Goal: Task Accomplishment & Management: Use online tool/utility

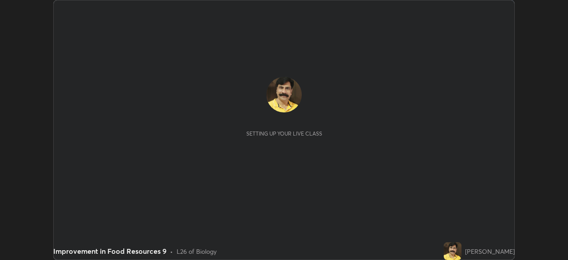
scroll to position [260, 568]
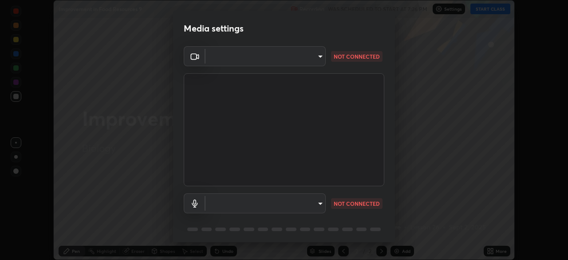
type input "7cf2073b3816b4acb9cc5807cbfa315c35d95fbb7a13e1a2871b19d1a25ac4d6"
type input "d86d1e4d7bd32e77bf220f96921bc192823f0abb7f54c1a3d5f554b767c729ca"
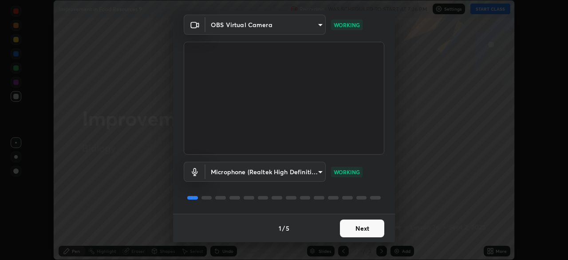
click at [356, 230] on button "Next" at bounding box center [362, 228] width 44 height 18
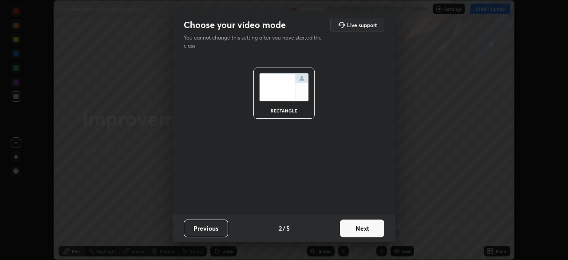
click at [357, 230] on button "Next" at bounding box center [362, 228] width 44 height 18
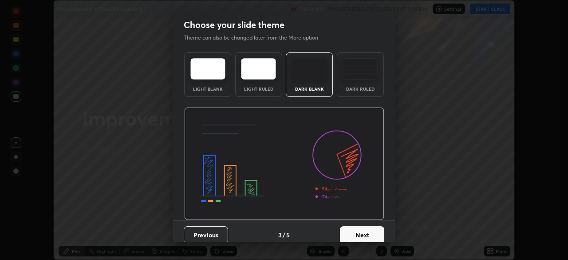
click at [356, 233] on button "Next" at bounding box center [362, 235] width 44 height 18
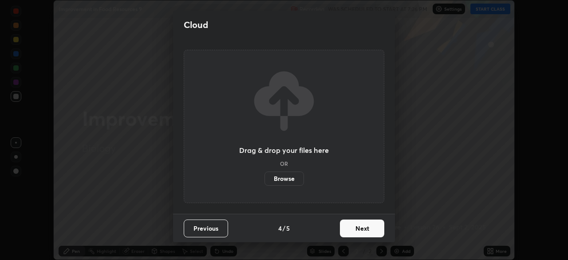
click at [358, 233] on button "Next" at bounding box center [362, 228] width 44 height 18
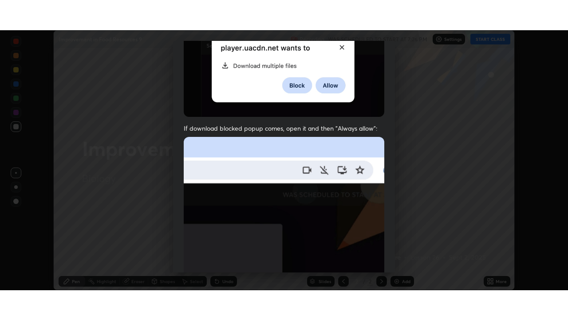
scroll to position [213, 0]
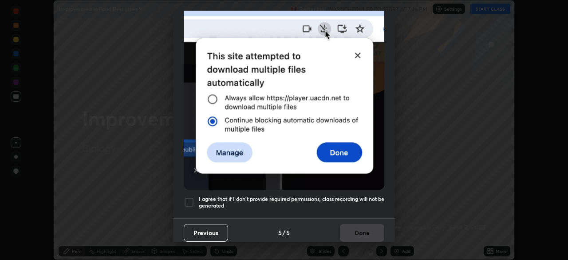
click at [191, 197] on div at bounding box center [189, 202] width 11 height 11
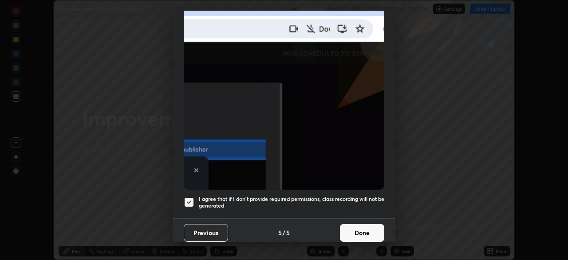
click at [363, 231] on button "Done" at bounding box center [362, 233] width 44 height 18
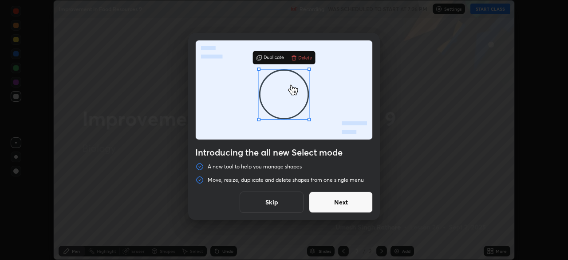
click at [413, 207] on div "Introducing the all new Select mode A new tool to help you manage shapes Move, …" at bounding box center [284, 130] width 568 height 260
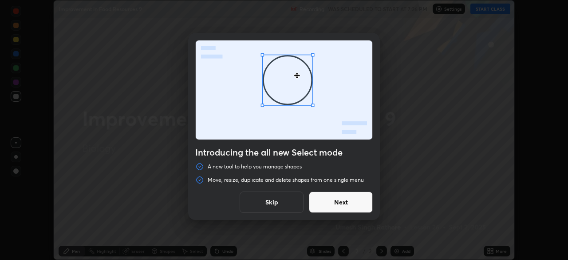
click at [277, 205] on button "Skip" at bounding box center [272, 201] width 64 height 21
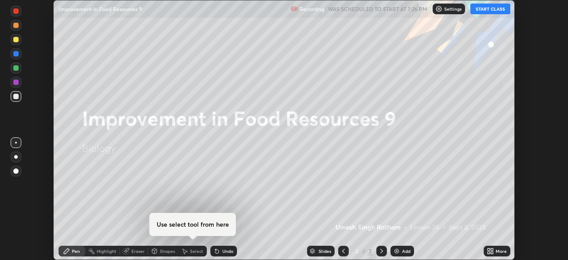
click at [396, 252] on img at bounding box center [396, 250] width 7 height 7
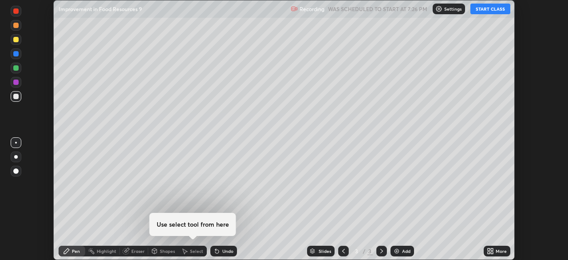
click at [494, 251] on div "More" at bounding box center [497, 251] width 27 height 11
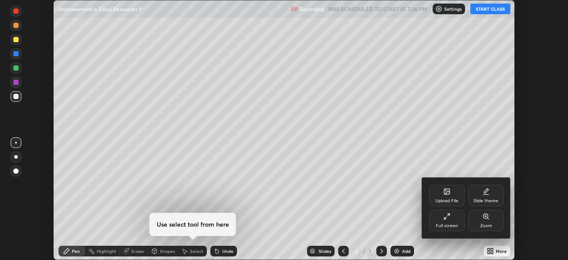
click at [445, 218] on icon at bounding box center [446, 218] width 2 height 2
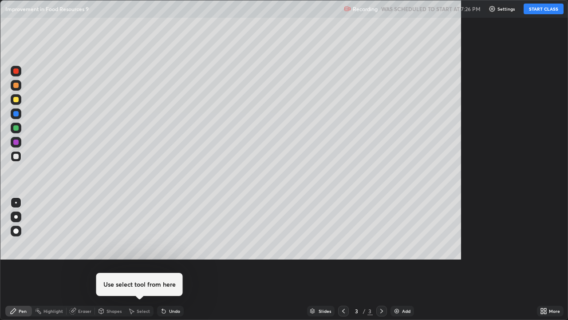
scroll to position [320, 568]
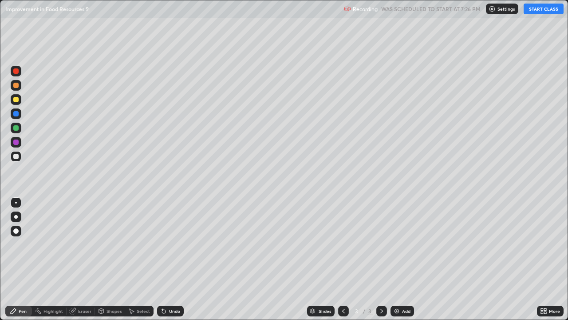
click at [542, 9] on button "START CLASS" at bounding box center [544, 9] width 40 height 11
click at [15, 157] on div at bounding box center [15, 156] width 5 height 5
click at [16, 142] on div at bounding box center [15, 141] width 5 height 5
click at [398, 259] on img at bounding box center [396, 310] width 7 height 7
click at [396, 259] on img at bounding box center [396, 310] width 7 height 7
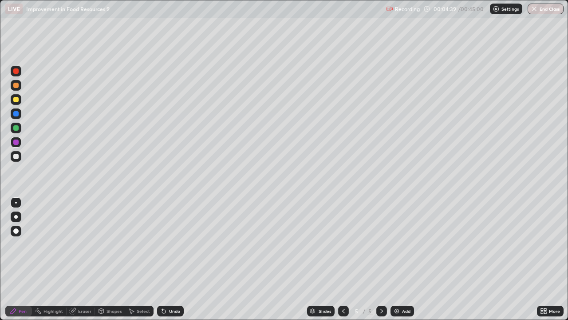
click at [343, 259] on icon at bounding box center [343, 310] width 7 height 7
click at [16, 99] on div at bounding box center [15, 99] width 5 height 5
click at [170, 259] on div "Undo" at bounding box center [174, 311] width 11 height 4
click at [172, 259] on div "Undo" at bounding box center [174, 311] width 11 height 4
click at [396, 259] on img at bounding box center [396, 310] width 7 height 7
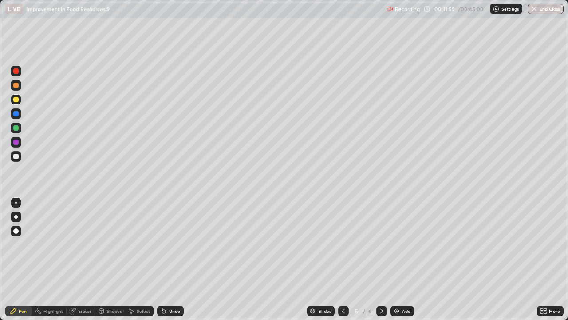
click at [343, 259] on icon at bounding box center [343, 310] width 7 height 7
click at [395, 259] on img at bounding box center [396, 310] width 7 height 7
click at [16, 100] on div at bounding box center [15, 99] width 5 height 5
click at [169, 259] on div "Undo" at bounding box center [174, 311] width 11 height 4
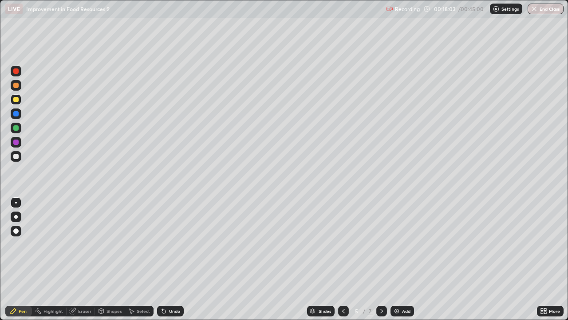
click at [169, 259] on div "Undo" at bounding box center [174, 311] width 11 height 4
click at [394, 259] on img at bounding box center [396, 310] width 7 height 7
click at [16, 158] on div at bounding box center [15, 156] width 5 height 5
click at [171, 259] on div "Undo" at bounding box center [174, 311] width 11 height 4
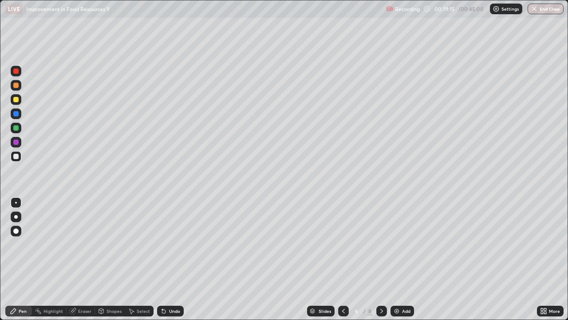
click at [173, 259] on div "Undo" at bounding box center [174, 311] width 11 height 4
click at [174, 259] on div "Undo" at bounding box center [170, 311] width 27 height 11
click at [173, 259] on div "Undo" at bounding box center [170, 311] width 27 height 11
click at [174, 259] on div "Undo" at bounding box center [170, 311] width 27 height 11
click at [173, 259] on div "Undo" at bounding box center [170, 311] width 27 height 11
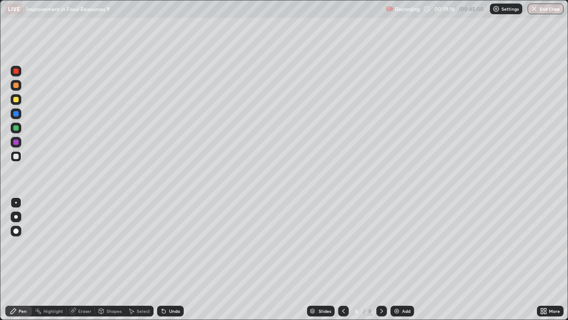
click at [172, 259] on div "Undo" at bounding box center [170, 311] width 27 height 11
click at [171, 259] on div "Undo" at bounding box center [170, 311] width 27 height 11
click at [16, 157] on div at bounding box center [15, 156] width 5 height 5
click at [16, 156] on div at bounding box center [15, 156] width 5 height 5
click at [16, 100] on div at bounding box center [15, 99] width 5 height 5
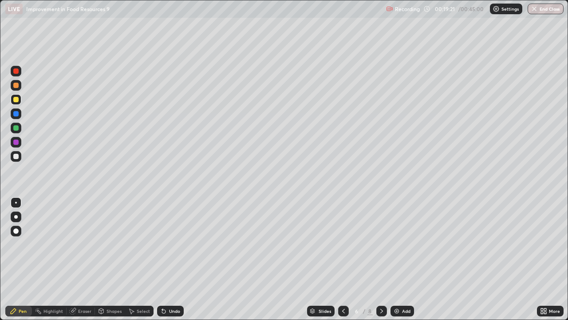
click at [16, 157] on div at bounding box center [15, 156] width 5 height 5
click at [167, 259] on div "Undo" at bounding box center [170, 311] width 27 height 11
click at [169, 259] on div "Undo" at bounding box center [174, 311] width 11 height 4
click at [172, 259] on div "Undo" at bounding box center [174, 311] width 11 height 4
click at [174, 259] on div "Undo" at bounding box center [174, 311] width 11 height 4
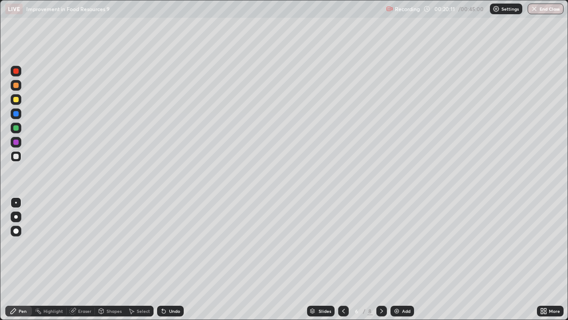
click at [175, 259] on div "Undo" at bounding box center [174, 311] width 11 height 4
click at [174, 259] on div "Undo" at bounding box center [174, 311] width 11 height 4
click at [175, 259] on div "Undo" at bounding box center [174, 311] width 11 height 4
click at [174, 259] on div "Undo" at bounding box center [174, 311] width 11 height 4
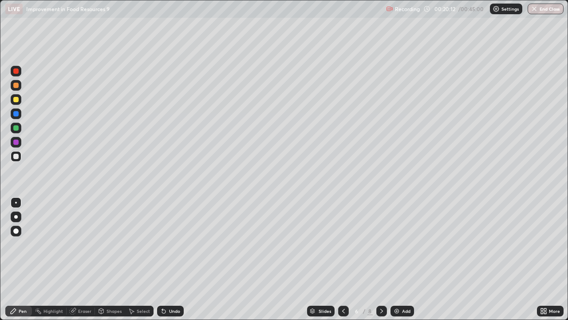
click at [172, 259] on div "Undo" at bounding box center [174, 311] width 11 height 4
click at [170, 259] on div "Undo" at bounding box center [174, 311] width 11 height 4
click at [170, 259] on div "Undo" at bounding box center [170, 311] width 27 height 11
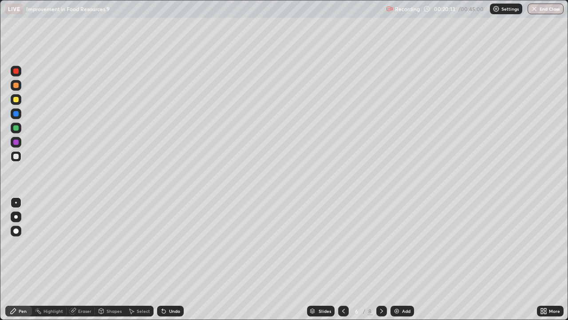
click at [170, 259] on div "Undo" at bounding box center [174, 311] width 11 height 4
click at [168, 259] on div "Undo" at bounding box center [170, 311] width 27 height 11
click at [167, 259] on div "Undo" at bounding box center [170, 311] width 27 height 11
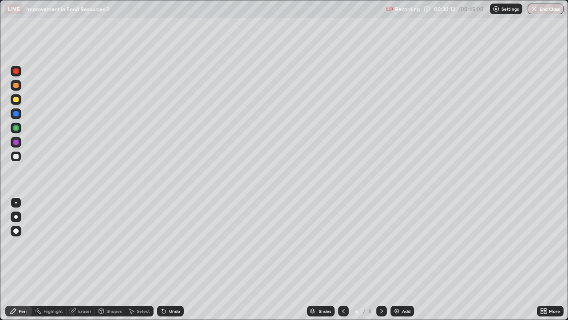
click at [167, 259] on div "Undo" at bounding box center [170, 311] width 27 height 11
click at [168, 259] on div "Undo" at bounding box center [170, 311] width 27 height 11
click at [169, 259] on div "Undo" at bounding box center [170, 311] width 27 height 11
click at [170, 259] on div "Undo" at bounding box center [170, 311] width 27 height 11
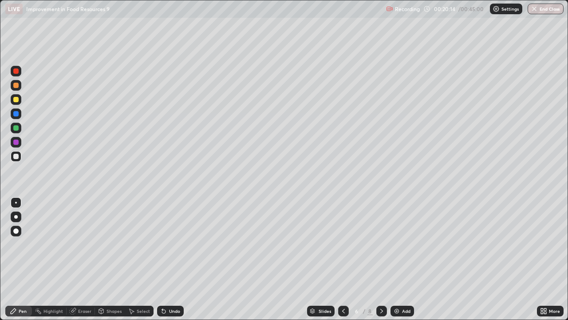
click at [169, 259] on div "Undo" at bounding box center [170, 311] width 27 height 11
click at [16, 130] on div at bounding box center [15, 127] width 5 height 5
click at [167, 259] on div "Undo" at bounding box center [170, 311] width 27 height 11
click at [166, 259] on div "Undo" at bounding box center [170, 311] width 27 height 11
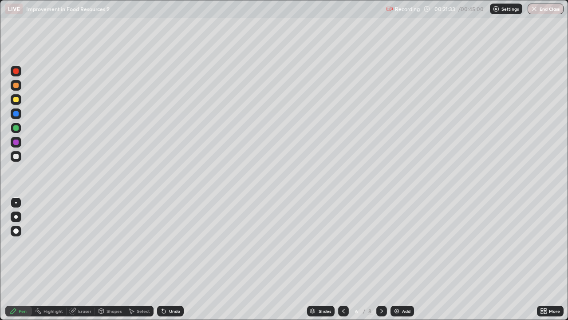
click at [396, 259] on img at bounding box center [396, 310] width 7 height 7
click at [16, 157] on div at bounding box center [15, 156] width 5 height 5
click at [338, 259] on div at bounding box center [343, 311] width 11 height 11
click at [13, 155] on div at bounding box center [15, 156] width 5 height 5
click at [396, 259] on img at bounding box center [396, 310] width 7 height 7
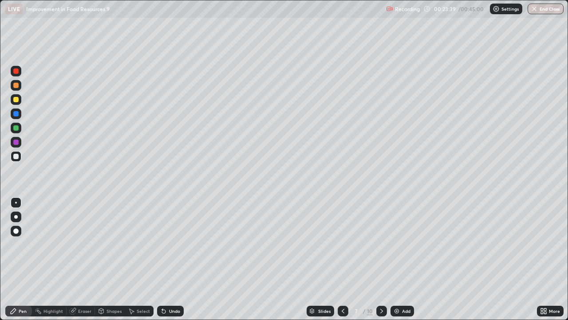
click at [17, 156] on div at bounding box center [15, 156] width 5 height 5
click at [167, 259] on div "Undo" at bounding box center [170, 311] width 27 height 11
click at [161, 259] on div "Undo" at bounding box center [170, 311] width 27 height 11
click at [14, 128] on div at bounding box center [15, 127] width 5 height 5
click at [16, 100] on div at bounding box center [15, 99] width 5 height 5
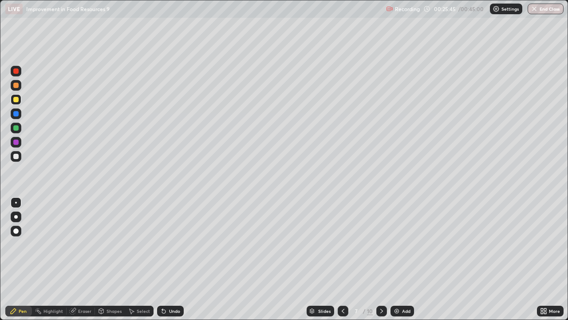
click at [164, 259] on icon at bounding box center [163, 310] width 7 height 7
click at [15, 157] on div at bounding box center [15, 156] width 5 height 5
click at [163, 259] on icon at bounding box center [164, 312] width 4 height 4
click at [396, 259] on img at bounding box center [396, 310] width 7 height 7
click at [16, 101] on div at bounding box center [15, 99] width 5 height 5
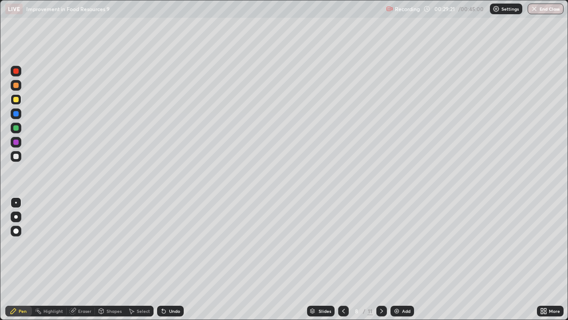
click at [15, 128] on div at bounding box center [15, 127] width 5 height 5
click at [77, 259] on div "Eraser" at bounding box center [81, 311] width 28 height 11
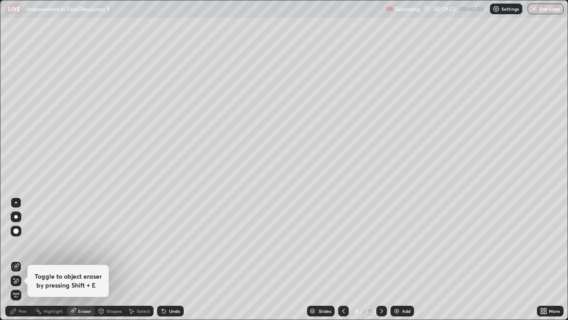
click at [16, 259] on icon at bounding box center [16, 265] width 5 height 4
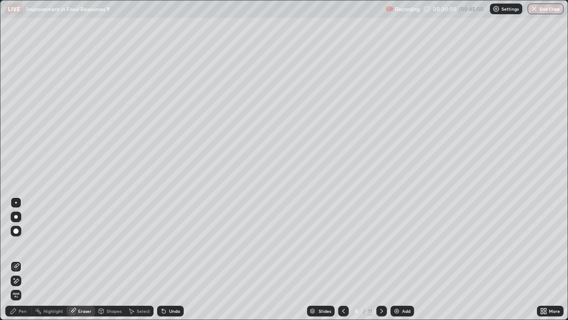
click at [16, 259] on icon at bounding box center [13, 310] width 7 height 7
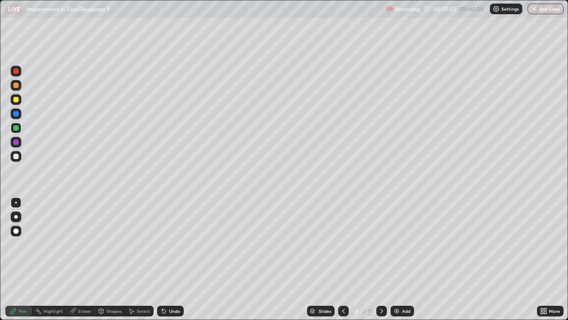
click at [16, 229] on div at bounding box center [15, 230] width 5 height 5
click at [343, 259] on icon at bounding box center [343, 311] width 3 height 4
click at [381, 259] on icon at bounding box center [382, 311] width 3 height 4
click at [343, 259] on icon at bounding box center [343, 310] width 7 height 7
click at [377, 259] on div at bounding box center [382, 311] width 11 height 11
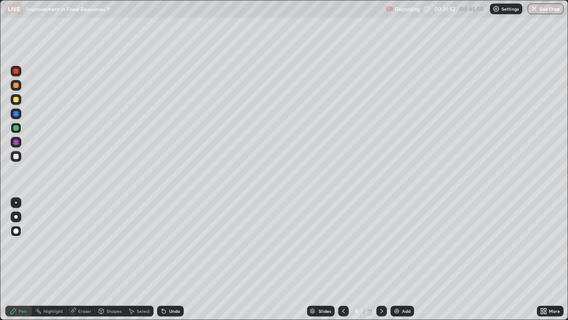
click at [76, 259] on div "Eraser" at bounding box center [81, 311] width 28 height 11
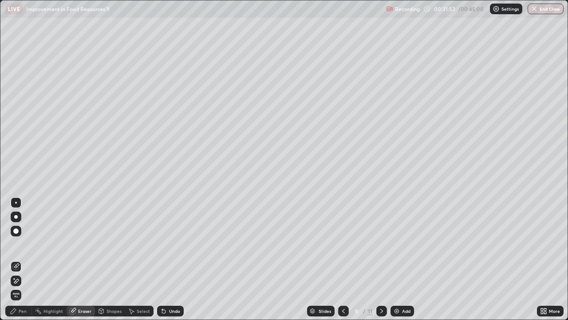
click at [18, 259] on icon at bounding box center [15, 266] width 7 height 7
click at [381, 259] on icon at bounding box center [382, 311] width 3 height 4
click at [16, 230] on div at bounding box center [15, 230] width 5 height 5
click at [16, 217] on div at bounding box center [16, 217] width 4 height 4
click at [339, 259] on div at bounding box center [343, 311] width 11 height 11
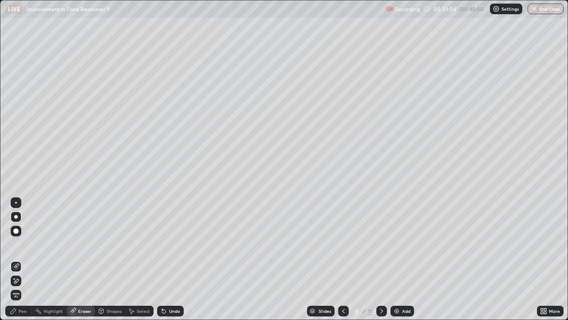
click at [16, 215] on div at bounding box center [16, 217] width 4 height 4
click at [16, 217] on div at bounding box center [16, 217] width 4 height 4
click at [16, 259] on icon at bounding box center [13, 310] width 7 height 7
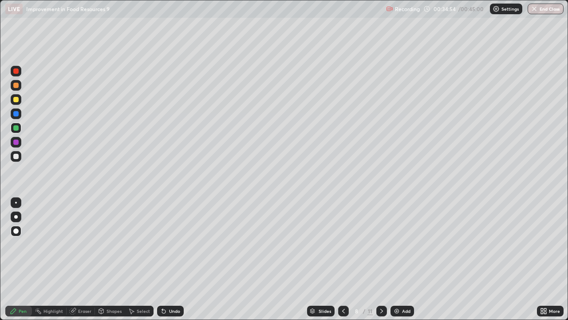
click at [394, 259] on img at bounding box center [396, 310] width 7 height 7
click at [17, 101] on div at bounding box center [15, 99] width 5 height 5
click at [16, 128] on div at bounding box center [15, 127] width 5 height 5
click at [18, 100] on div at bounding box center [15, 99] width 5 height 5
click at [16, 157] on div at bounding box center [15, 156] width 5 height 5
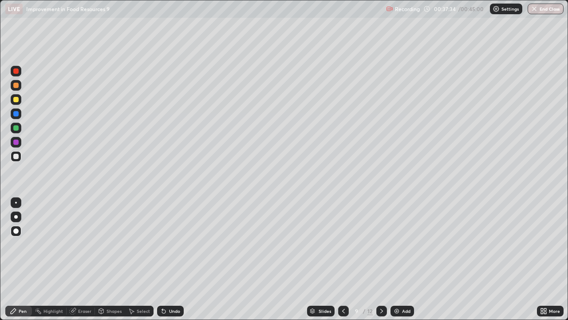
click at [16, 141] on div at bounding box center [15, 141] width 5 height 5
click at [16, 128] on div at bounding box center [15, 127] width 5 height 5
click at [16, 157] on div at bounding box center [15, 156] width 5 height 5
click at [393, 259] on img at bounding box center [396, 310] width 7 height 7
click at [16, 140] on div at bounding box center [15, 141] width 5 height 5
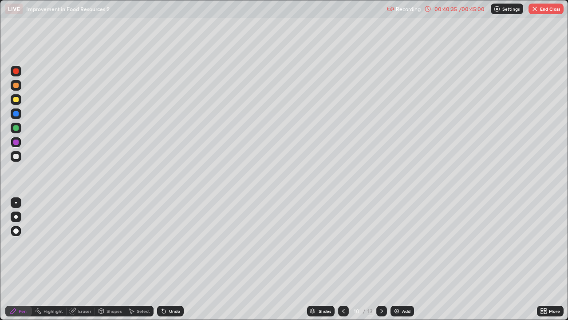
click at [545, 11] on button "End Class" at bounding box center [546, 9] width 35 height 11
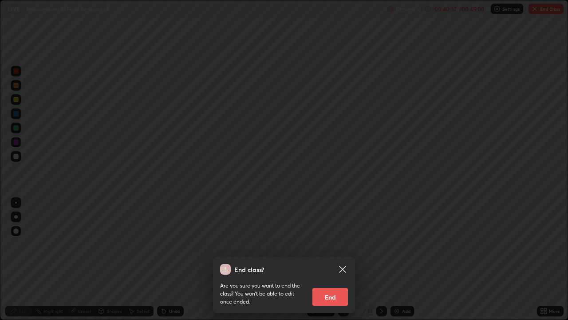
click at [329, 259] on button "End" at bounding box center [331, 297] width 36 height 18
